Goal: Navigation & Orientation: Find specific page/section

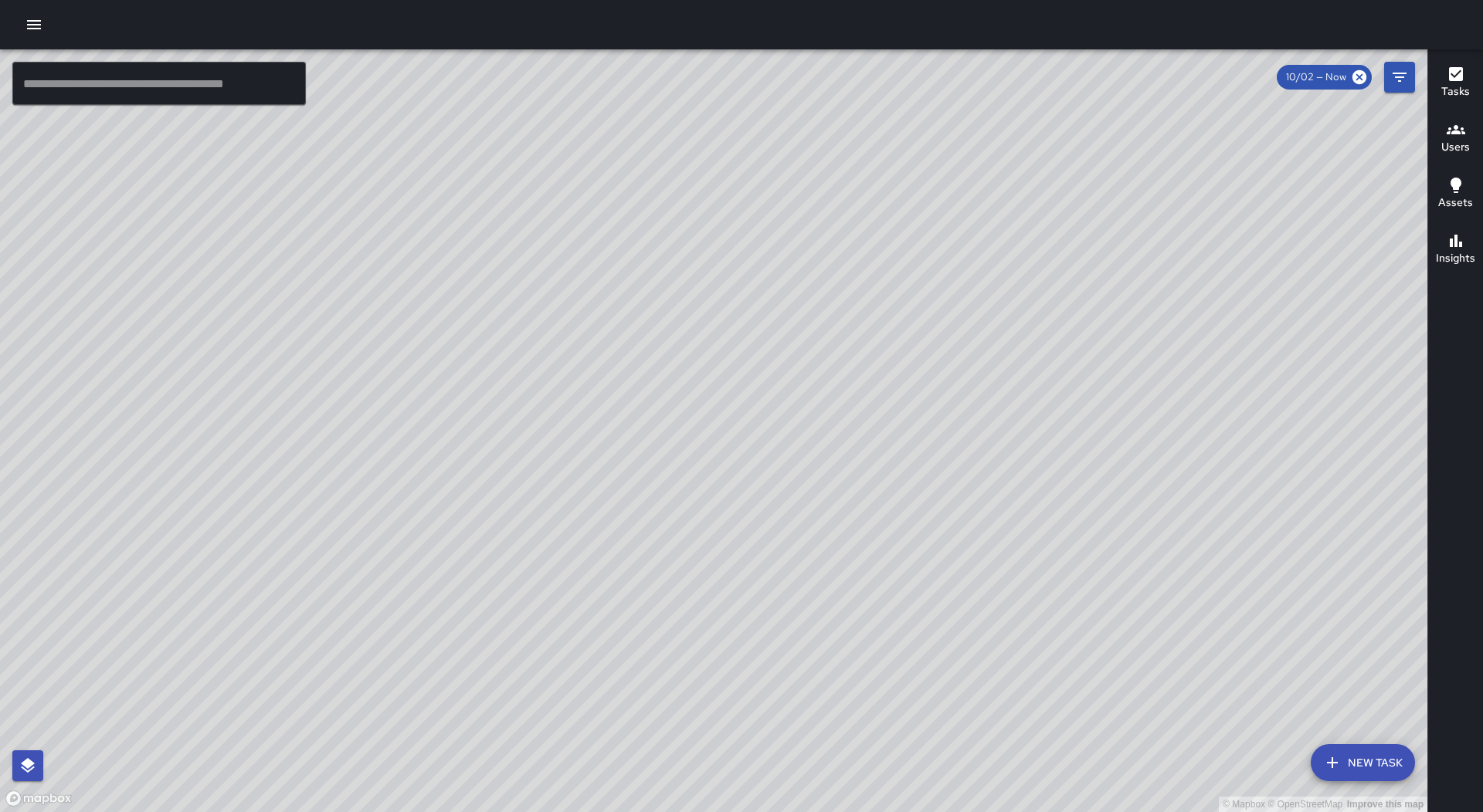
click at [35, 44] on div at bounding box center [741, 24] width 1483 height 49
click at [35, 40] on div at bounding box center [741, 24] width 1483 height 49
click at [35, 27] on icon "button" at bounding box center [34, 25] width 19 height 19
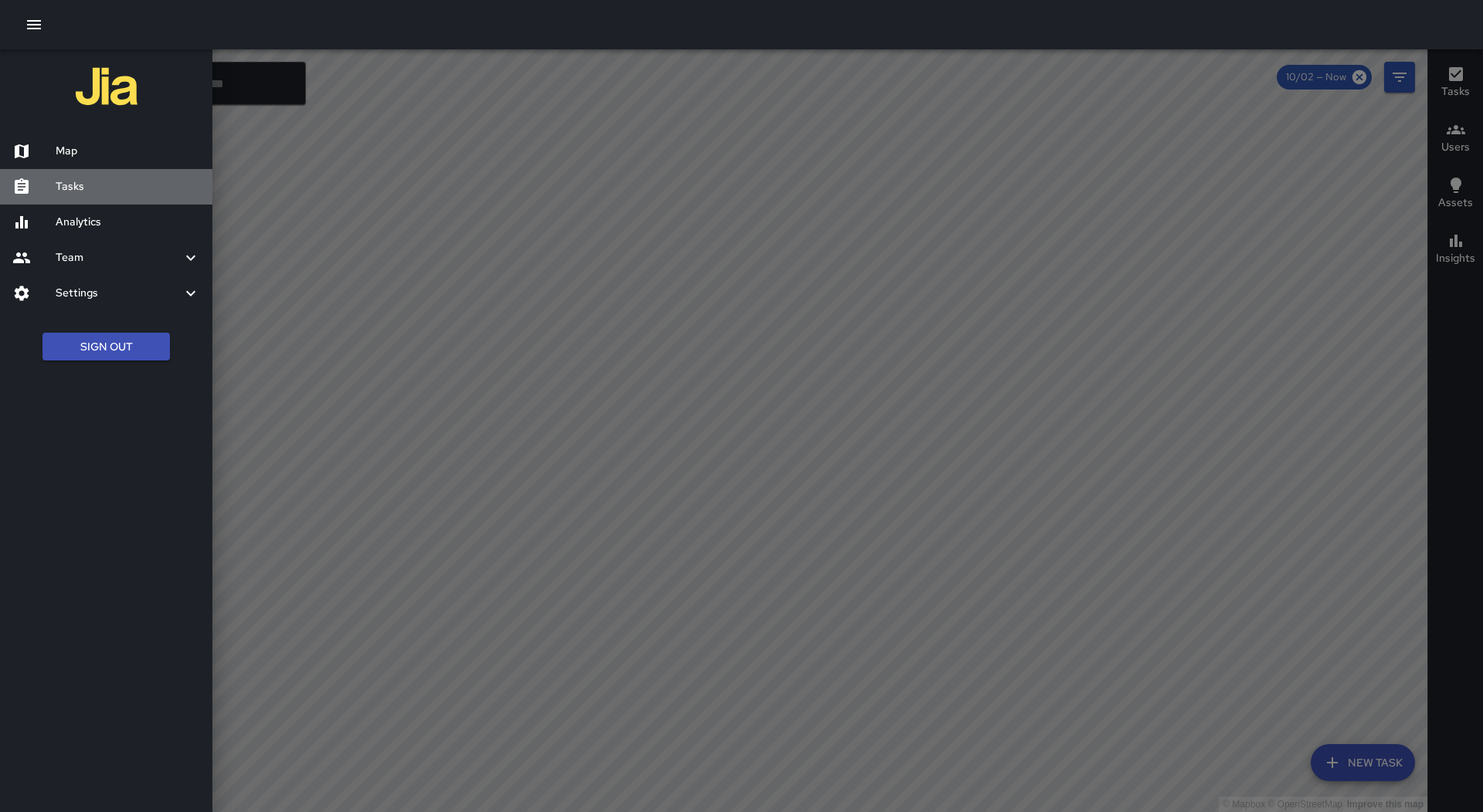
drag, startPoint x: 76, startPoint y: 187, endPoint x: 593, endPoint y: 237, distance: 519.4
click at [77, 187] on h6 "Tasks" at bounding box center [128, 187] width 144 height 17
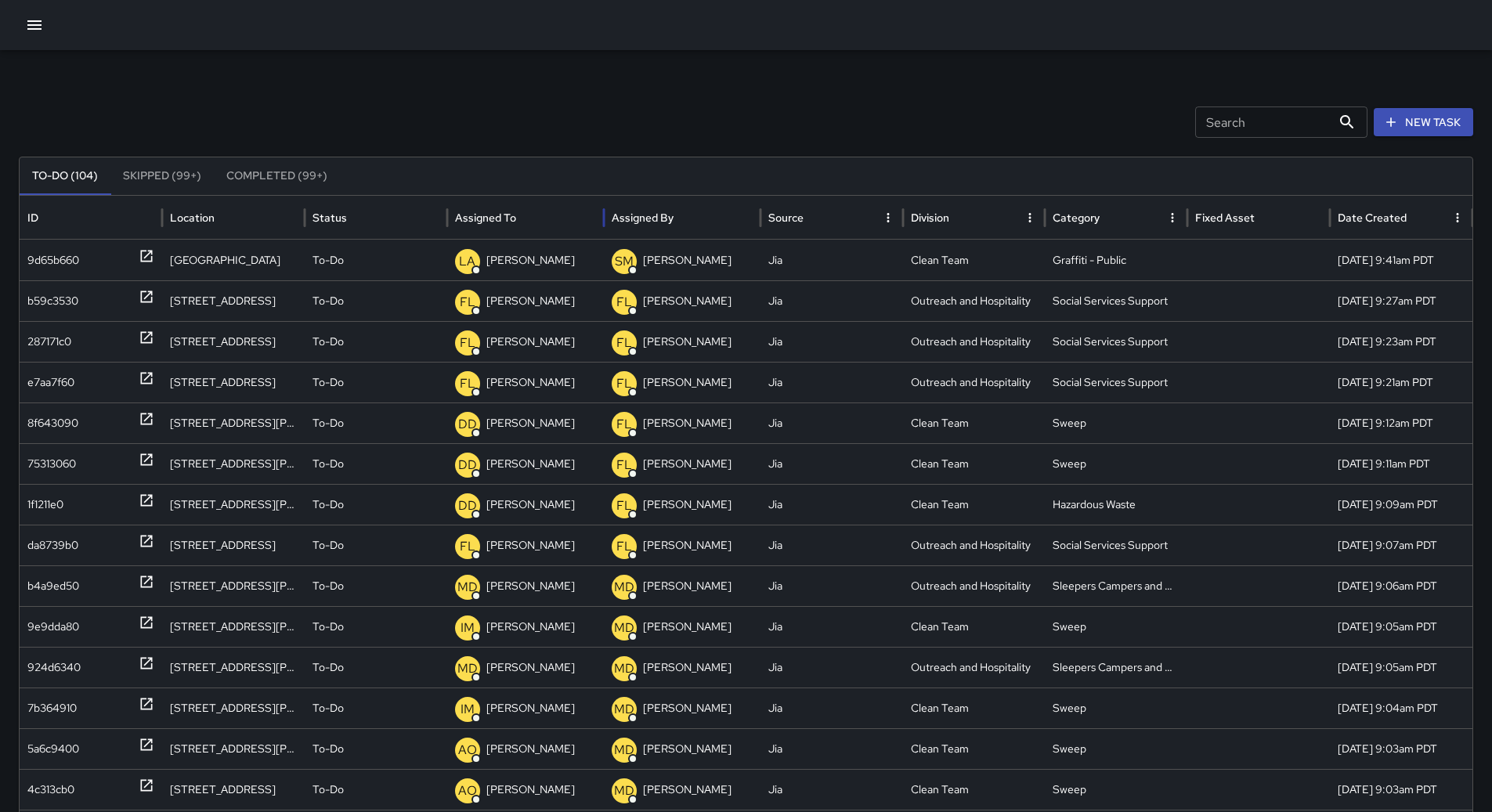
click at [518, 209] on div at bounding box center [518, 217] width 0 height 22
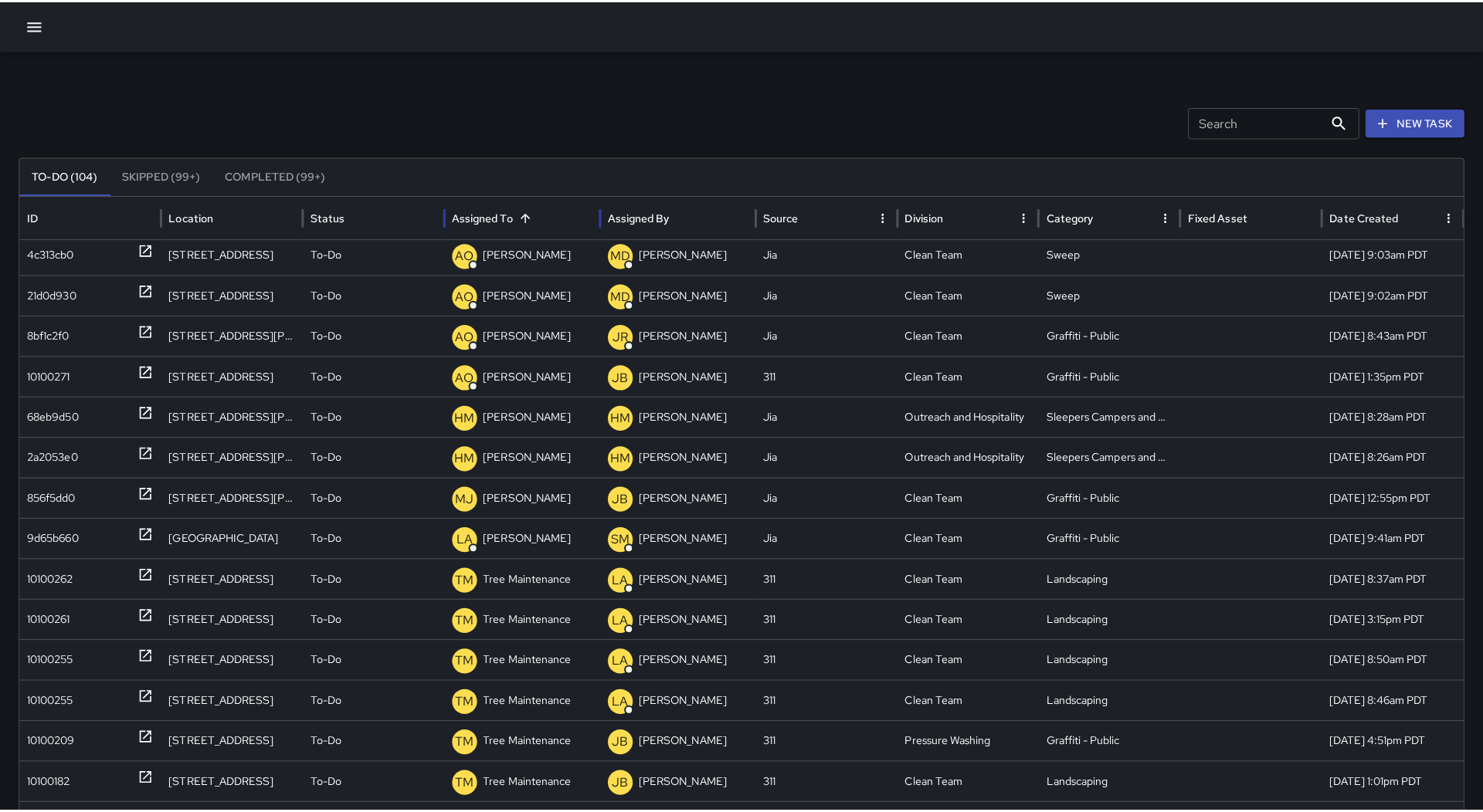
scroll to position [793, 0]
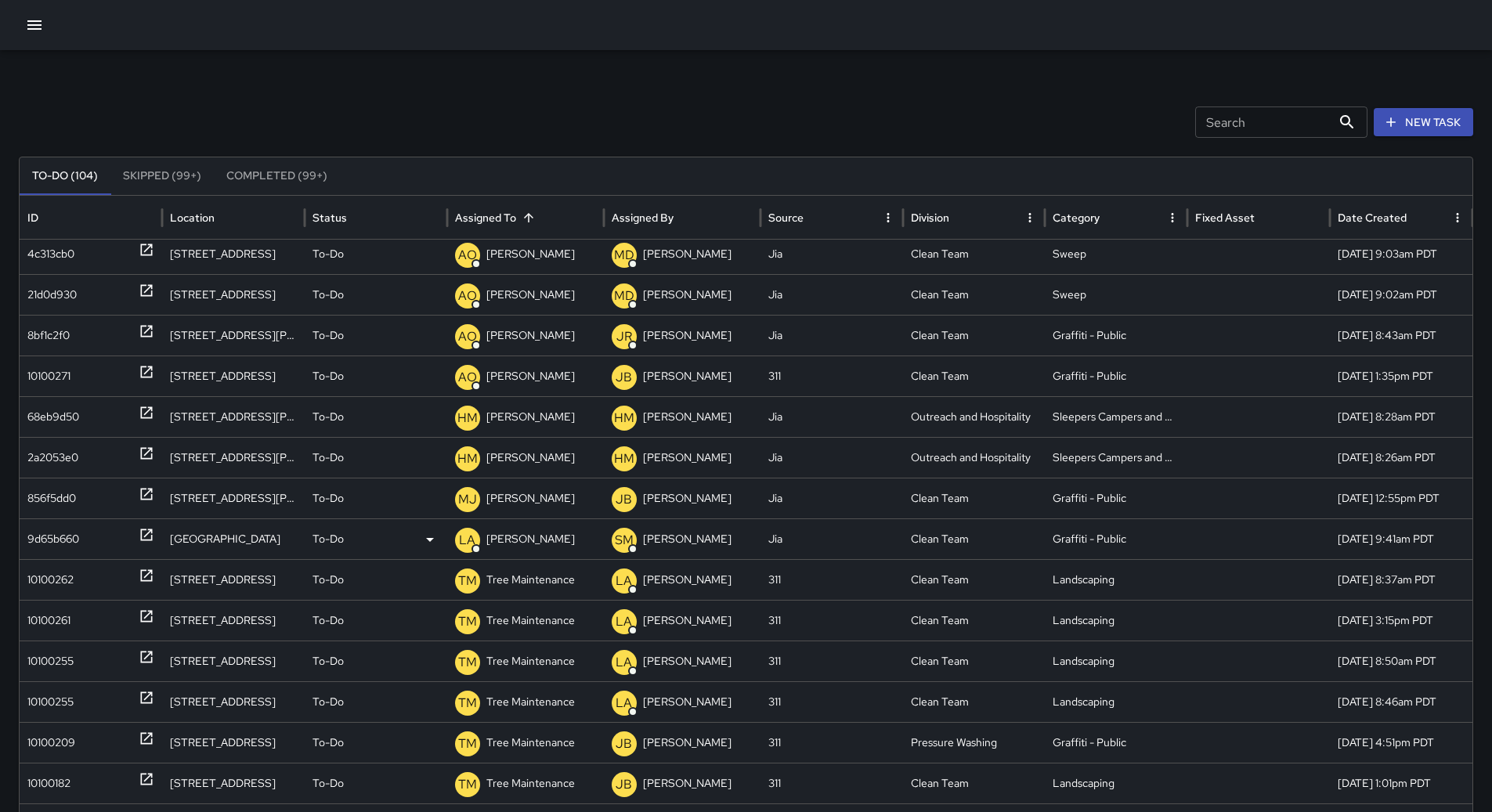
click at [75, 535] on div "9d65b660" at bounding box center [53, 539] width 52 height 40
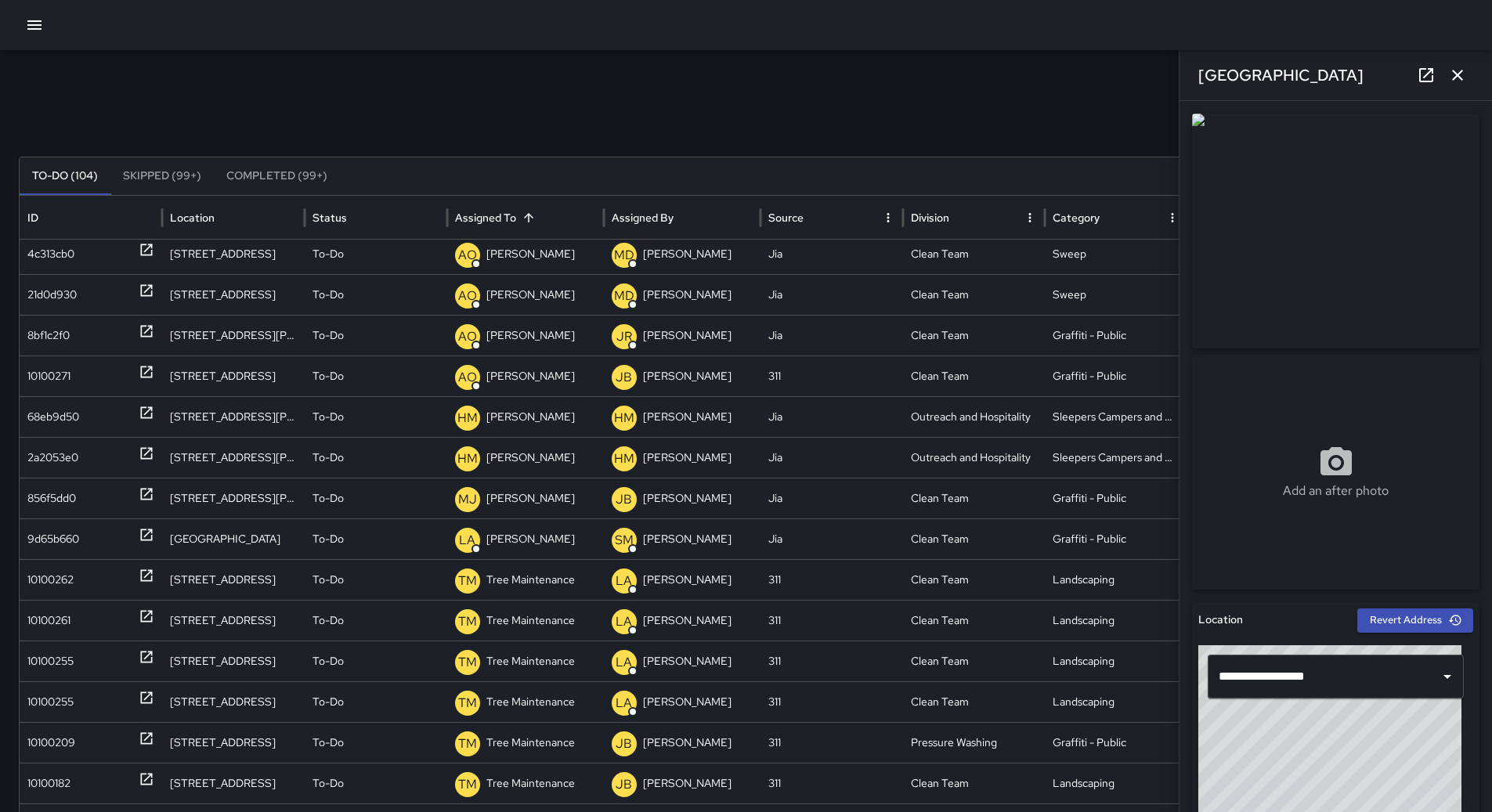
click at [36, 25] on icon "button" at bounding box center [35, 25] width 14 height 10
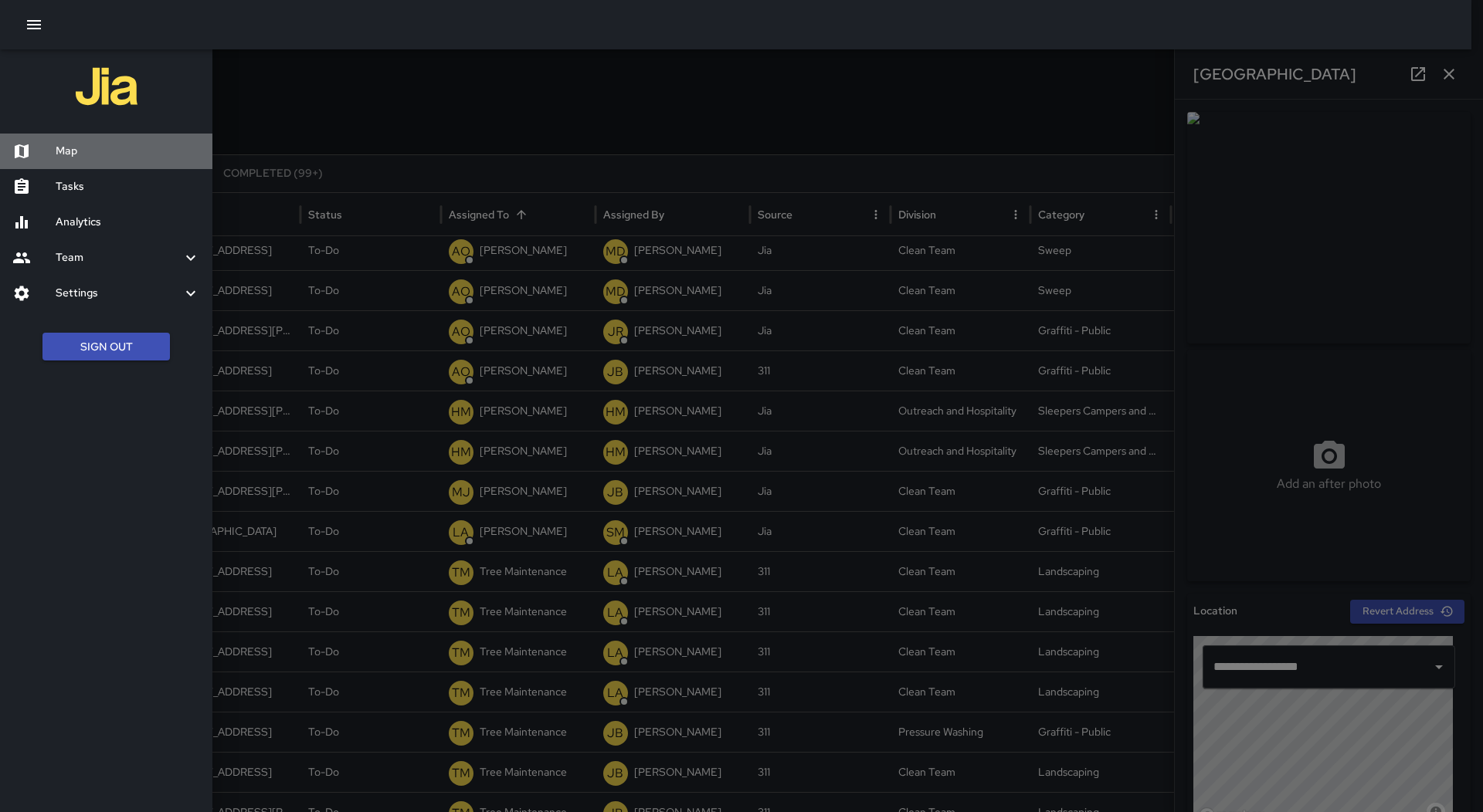
click at [84, 140] on div "Map" at bounding box center [106, 151] width 212 height 35
